Goal: Check status: Check status

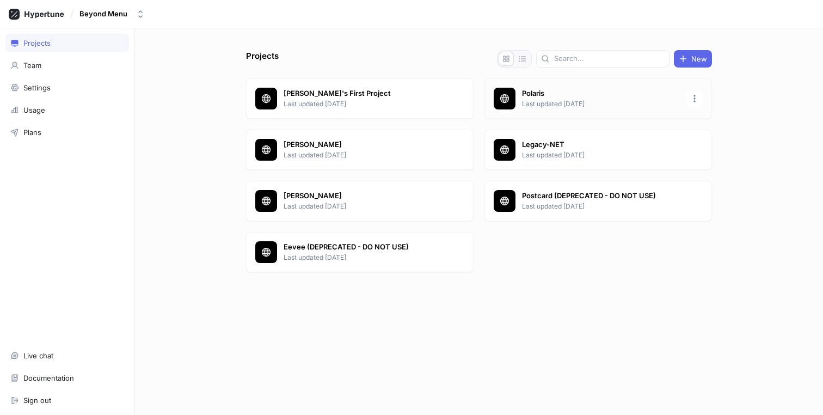
click at [559, 101] on p "Last updated [DATE]" at bounding box center [601, 104] width 158 height 10
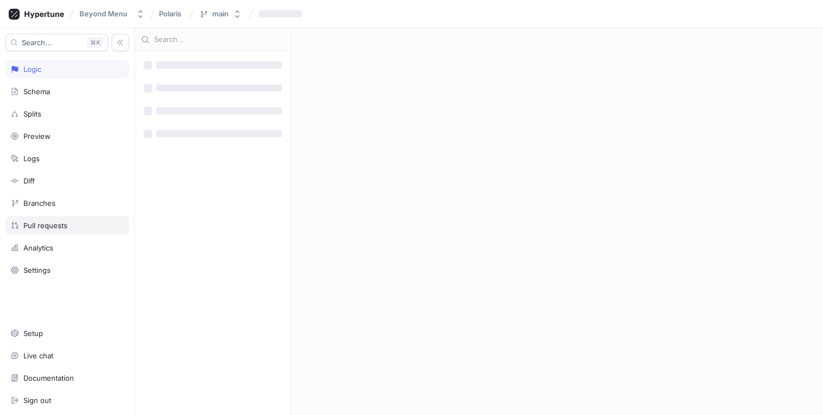
click at [64, 218] on div "Pull requests" at bounding box center [67, 225] width 124 height 19
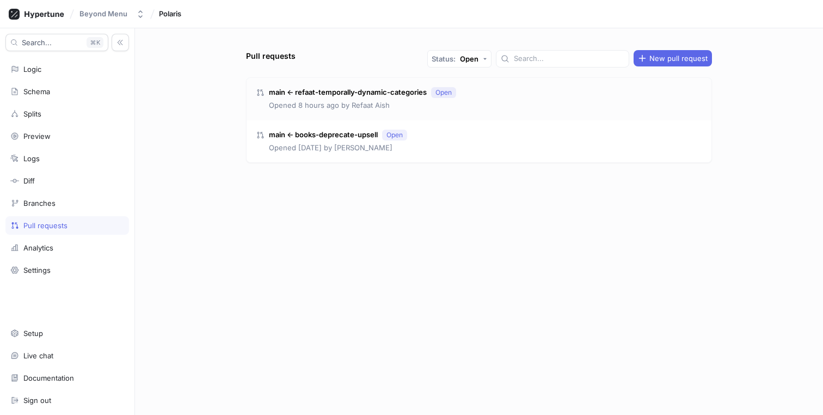
click at [463, 98] on div "main ← refaat-temporally-dynamic-categories Open Opened 8 hours ago by [PERSON_…" at bounding box center [478, 99] width 465 height 42
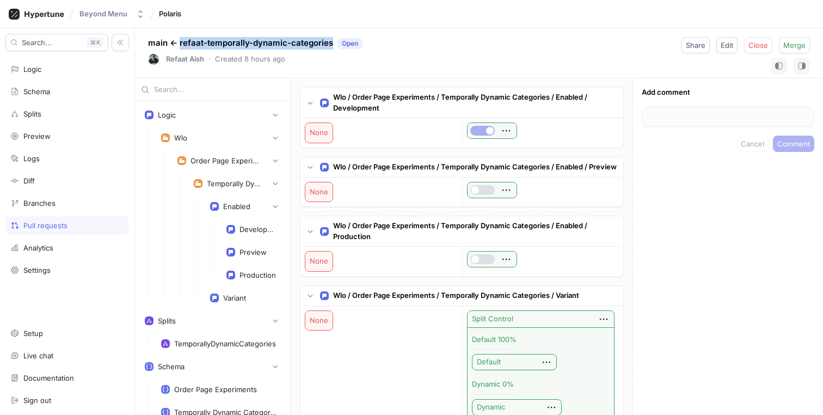
copy p "refaat-temporally-dynamic-categories"
drag, startPoint x: 331, startPoint y: 43, endPoint x: 178, endPoint y: 40, distance: 152.9
click at [178, 40] on p "main ← refaat-temporally-dynamic-categories Open" at bounding box center [255, 43] width 214 height 13
